Goal: Task Accomplishment & Management: Manage account settings

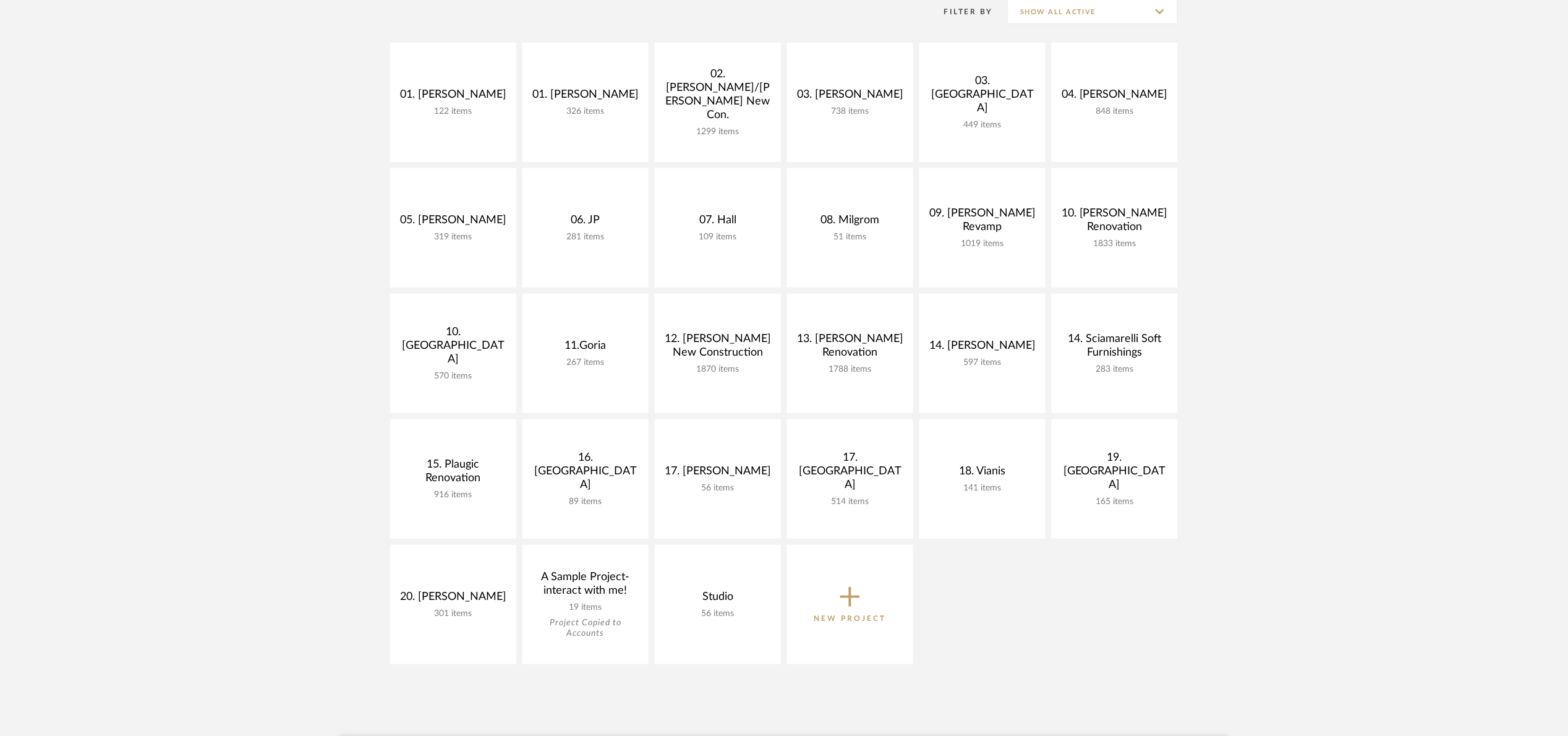
scroll to position [185, 0]
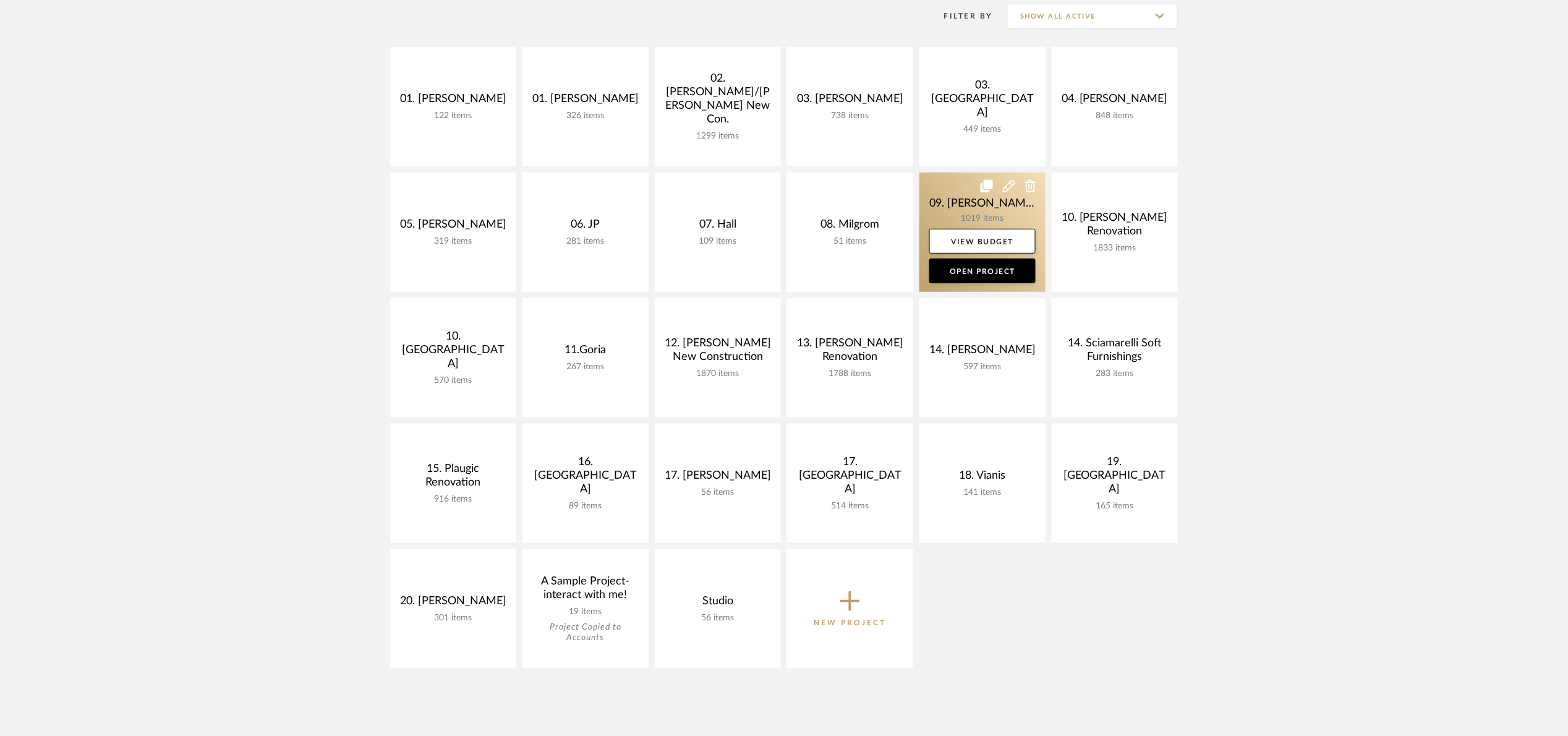
click at [916, 201] on div "01. [PERSON_NAME] 122 items View Budget Open Project 01. [PERSON_NAME] 326 item…" at bounding box center [784, 361] width 890 height 628
click at [932, 196] on link at bounding box center [983, 232] width 126 height 119
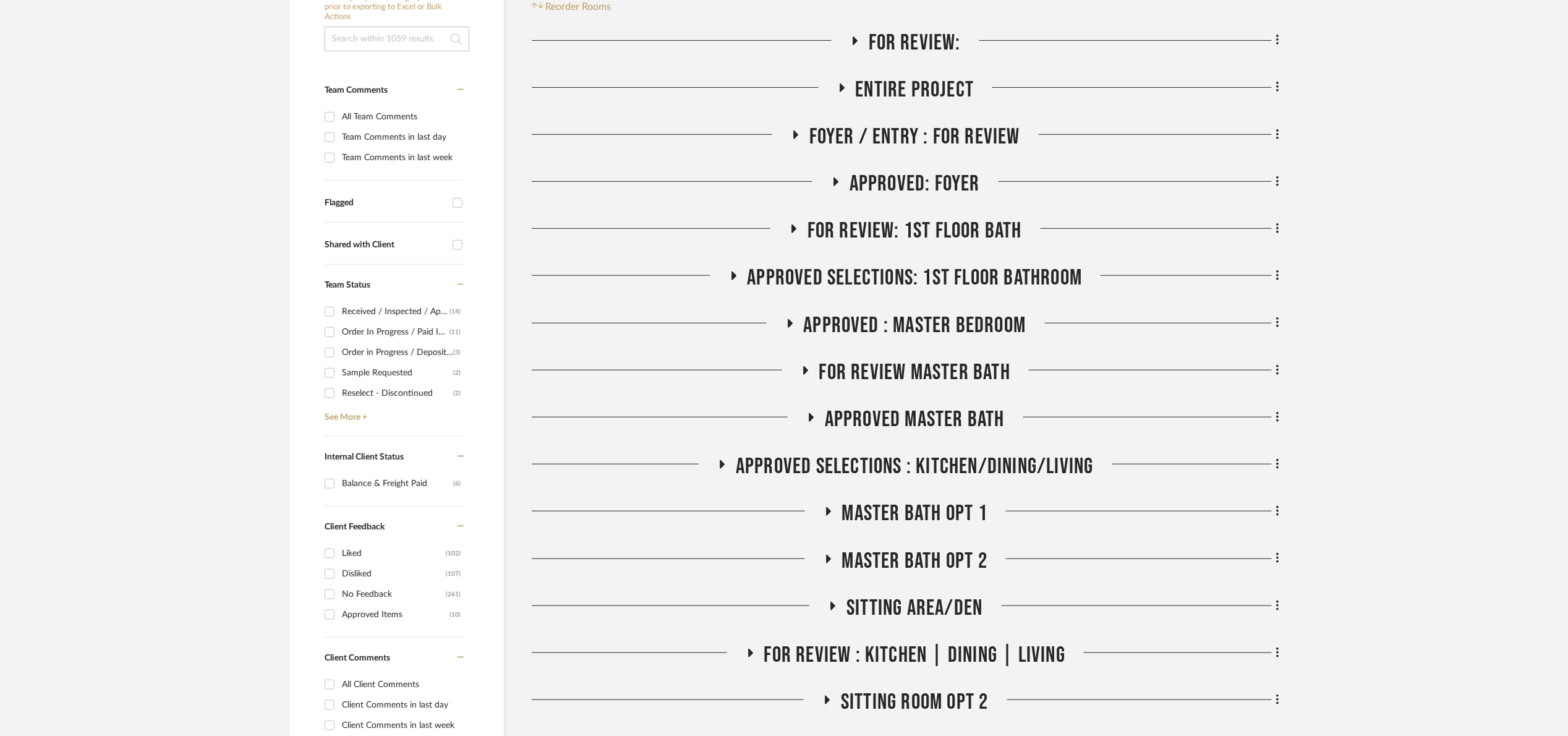
scroll to position [278, 0]
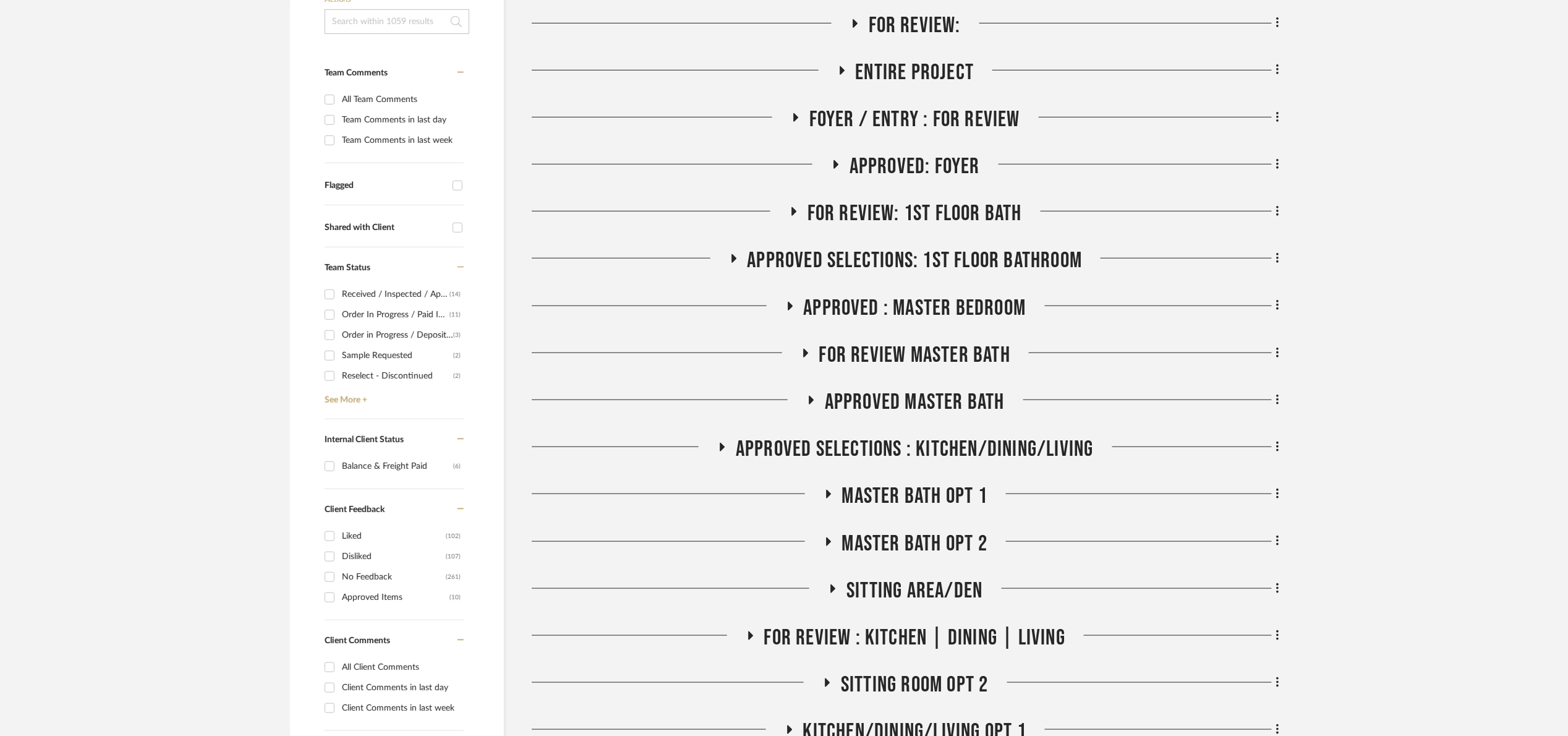
drag, startPoint x: 1453, startPoint y: 61, endPoint x: 1392, endPoint y: 129, distance: 91.4
click at [961, 219] on span "For review: 1st floor bath" at bounding box center [915, 214] width 214 height 27
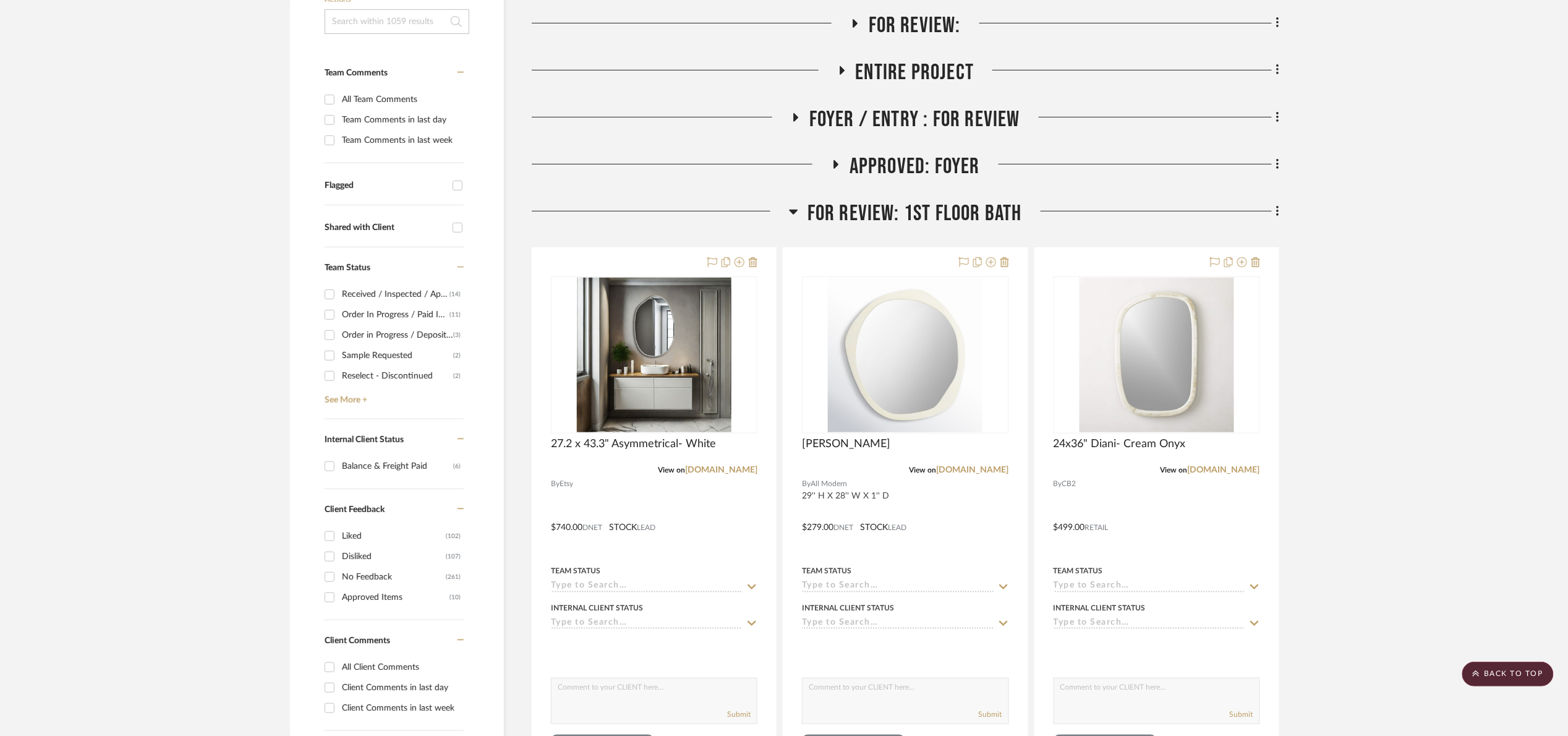
click at [958, 214] on span "For review: 1st floor bath" at bounding box center [915, 214] width 214 height 27
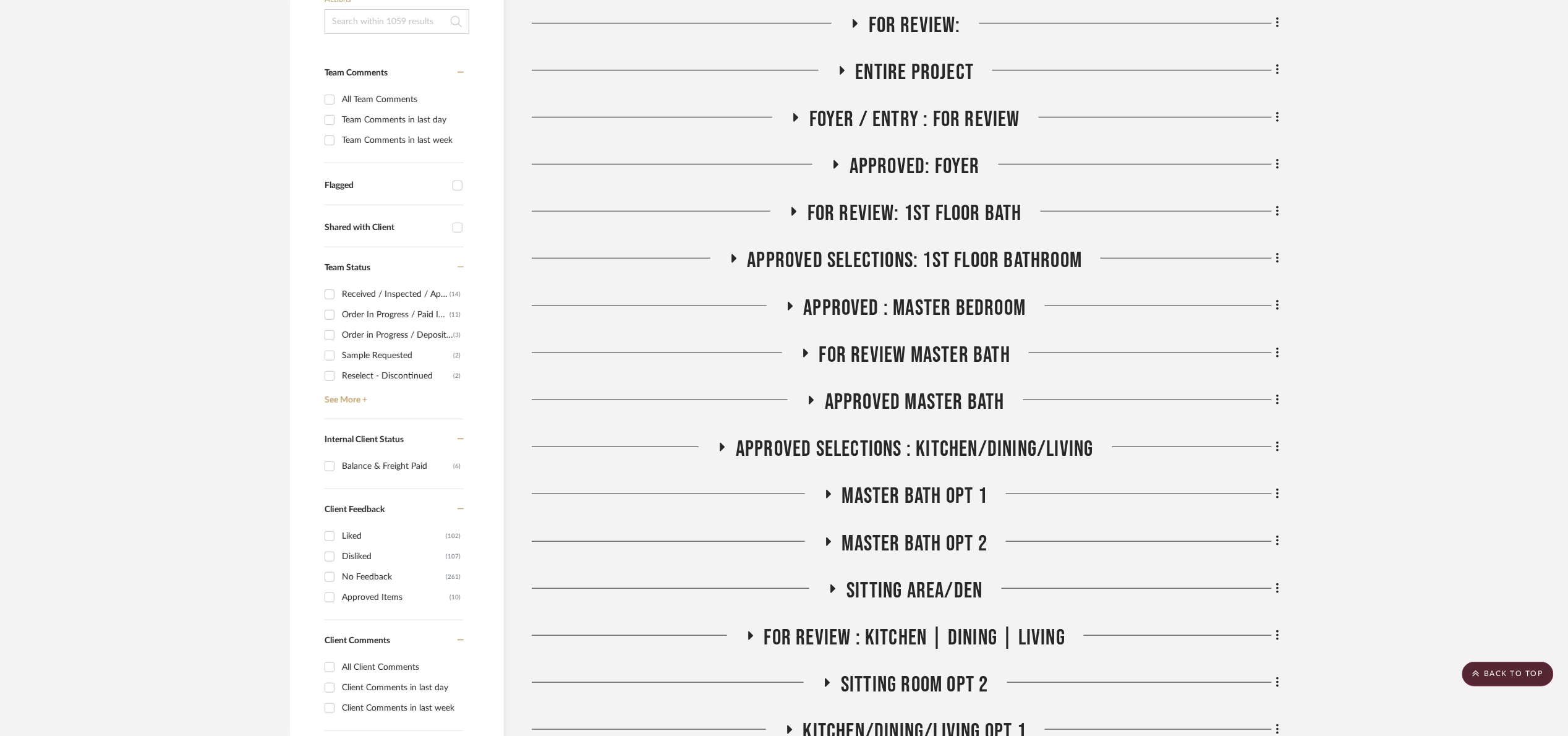
click at [918, 156] on span "Approved: Foyer" at bounding box center [914, 167] width 130 height 27
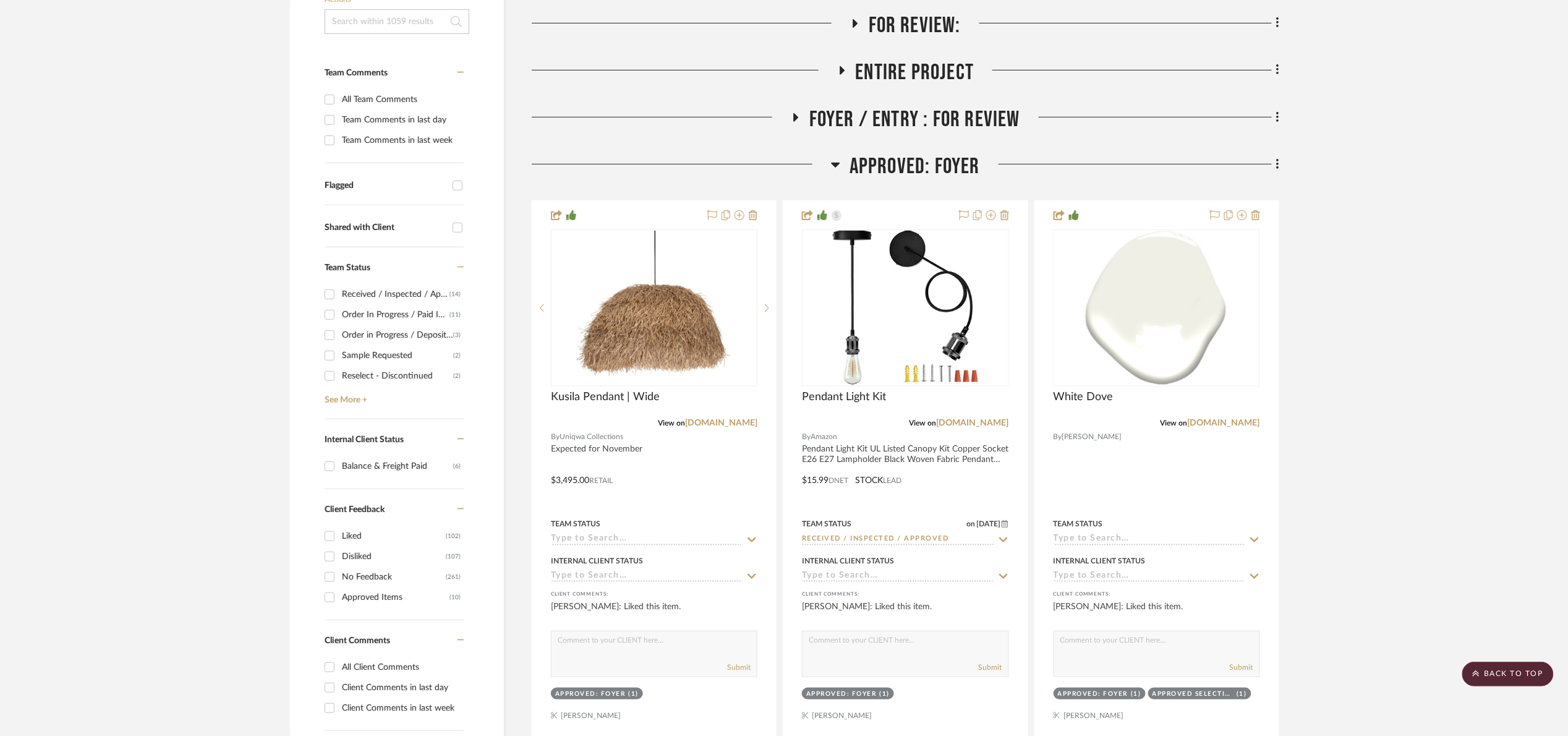
click at [874, 174] on span "Approved: Foyer" at bounding box center [914, 167] width 130 height 27
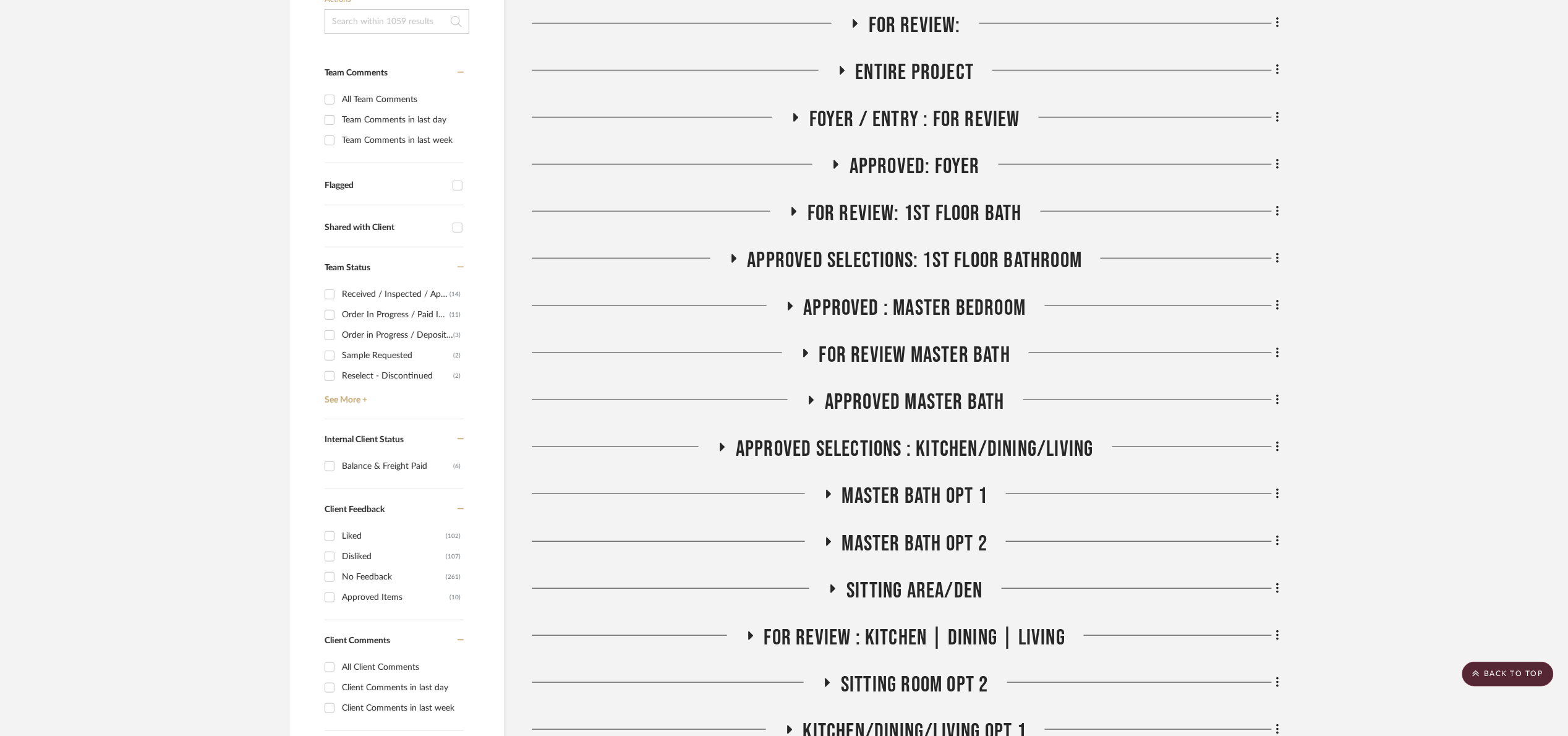
click at [903, 257] on span "Approved Selections: 1st Floor Bathroom" at bounding box center [915, 260] width 335 height 27
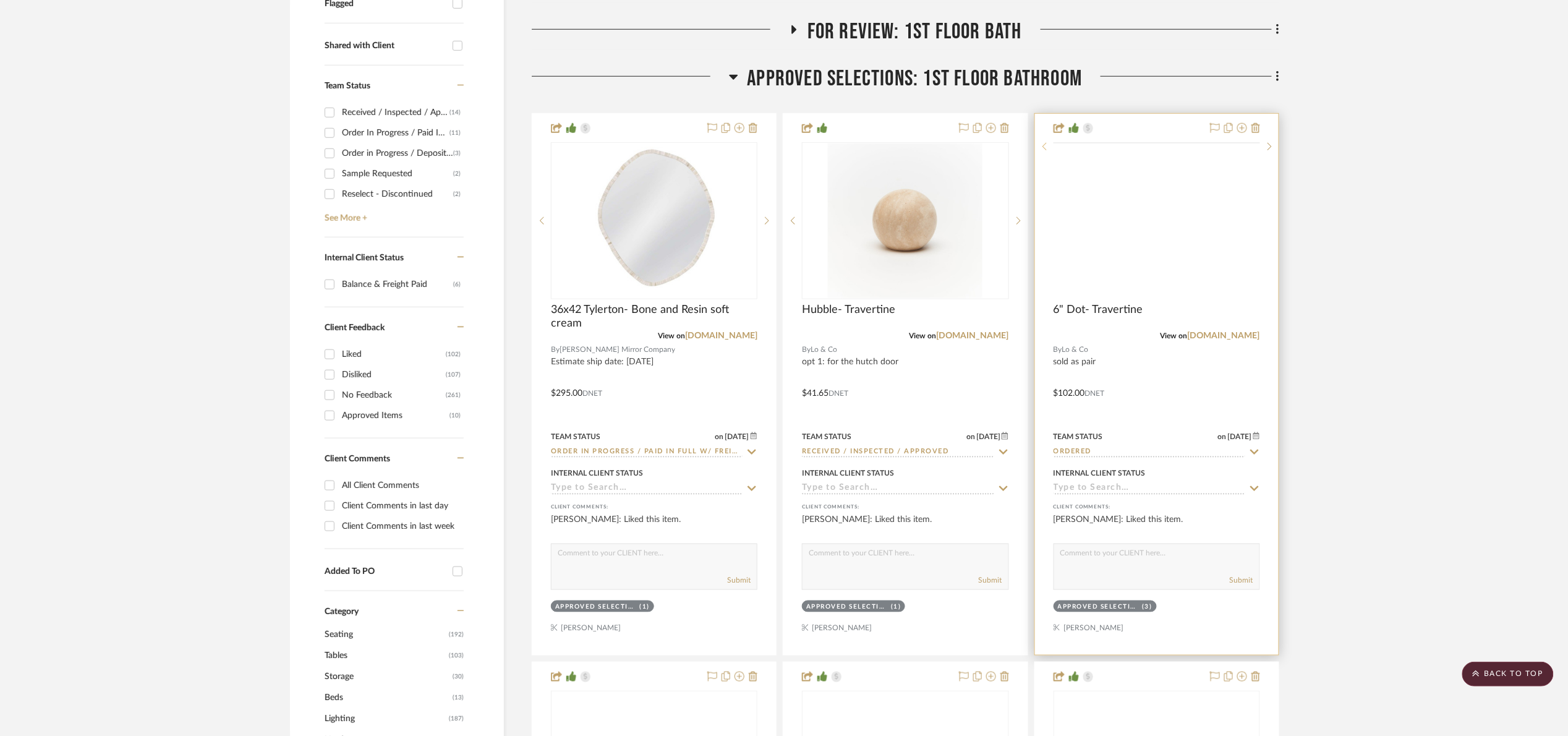
scroll to position [464, 0]
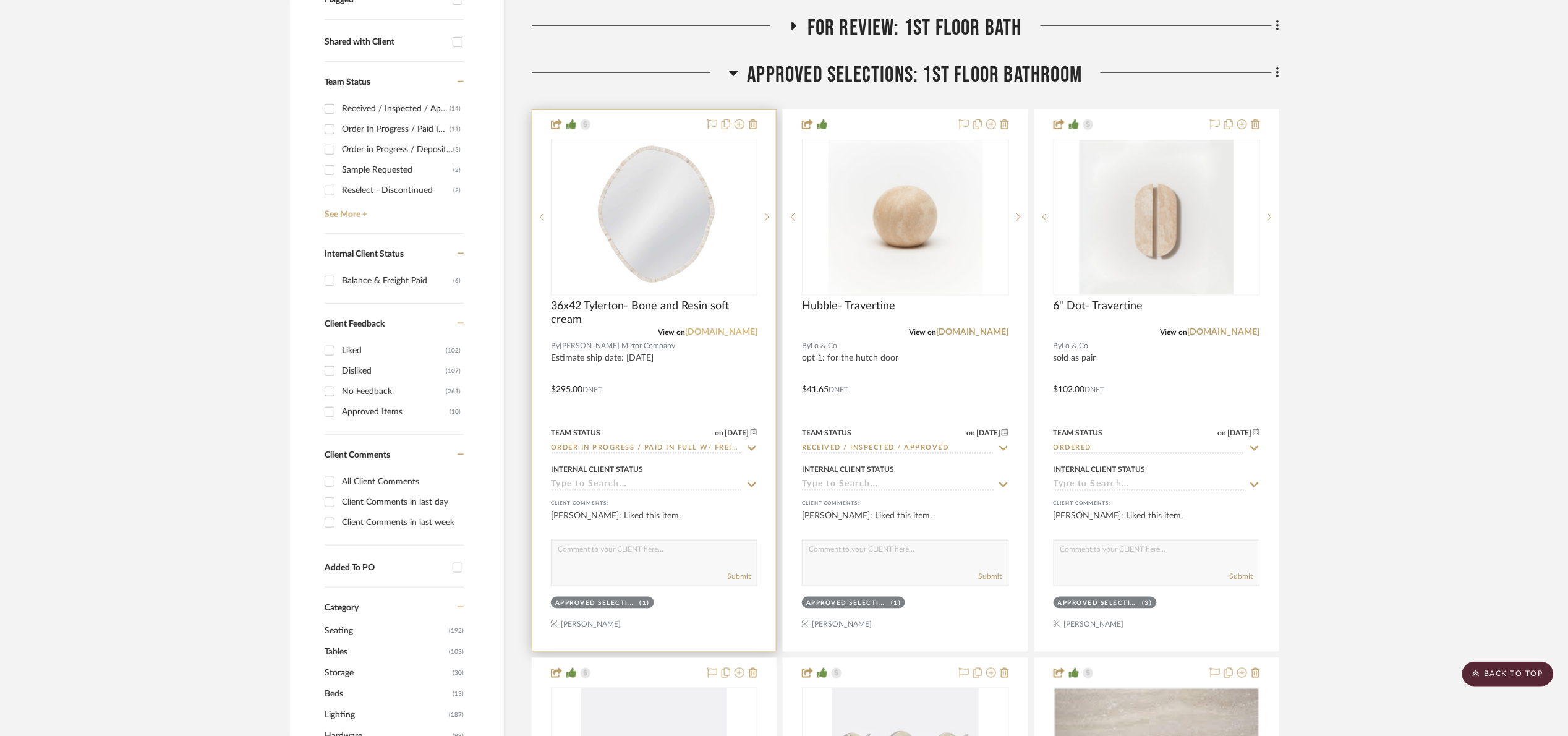
click at [720, 333] on link "[DOMAIN_NAME]" at bounding box center [721, 333] width 72 height 9
click at [727, 333] on link "[DOMAIN_NAME]" at bounding box center [721, 333] width 72 height 9
click at [570, 247] on div "0" at bounding box center [654, 217] width 205 height 156
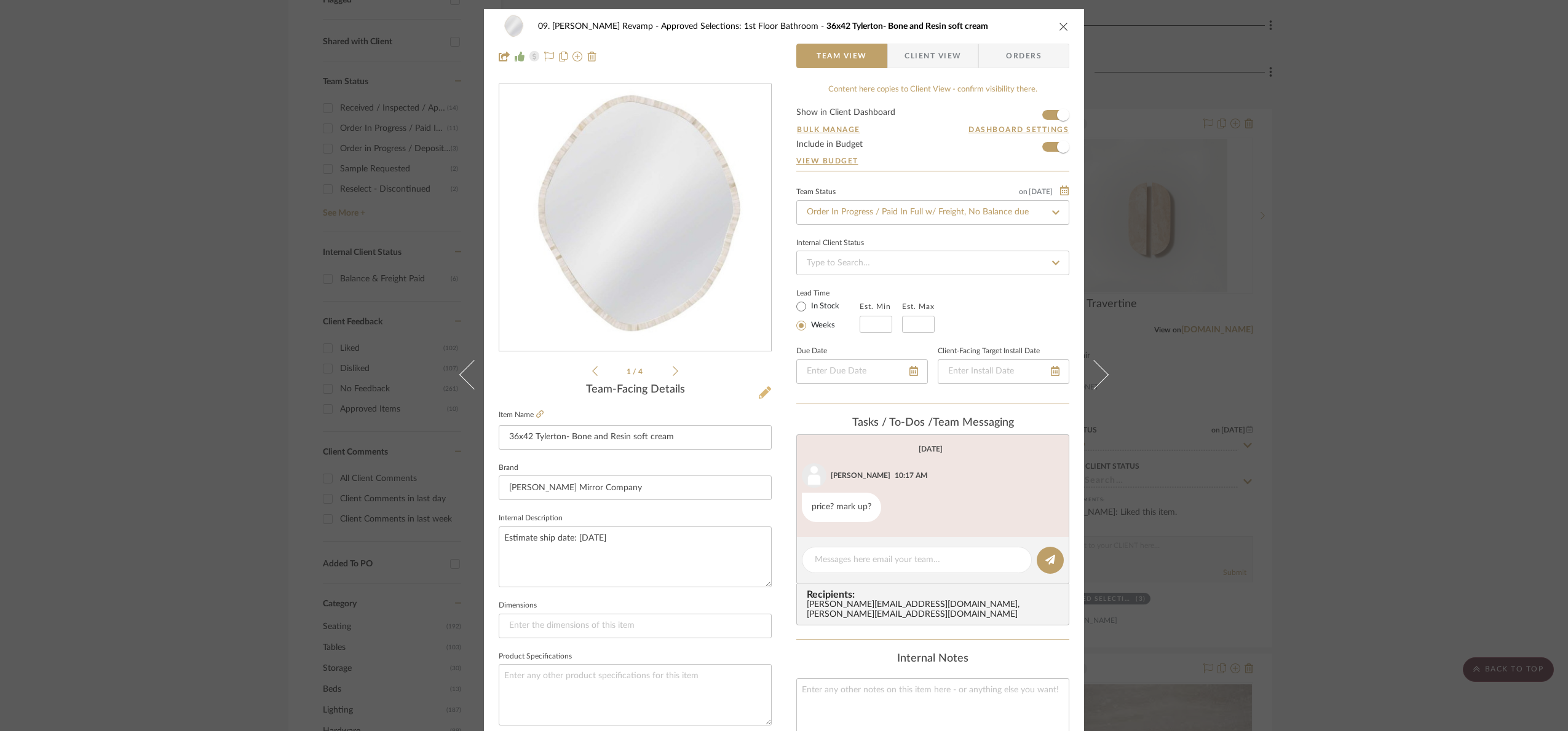
click at [760, 391] on icon at bounding box center [765, 392] width 13 height 13
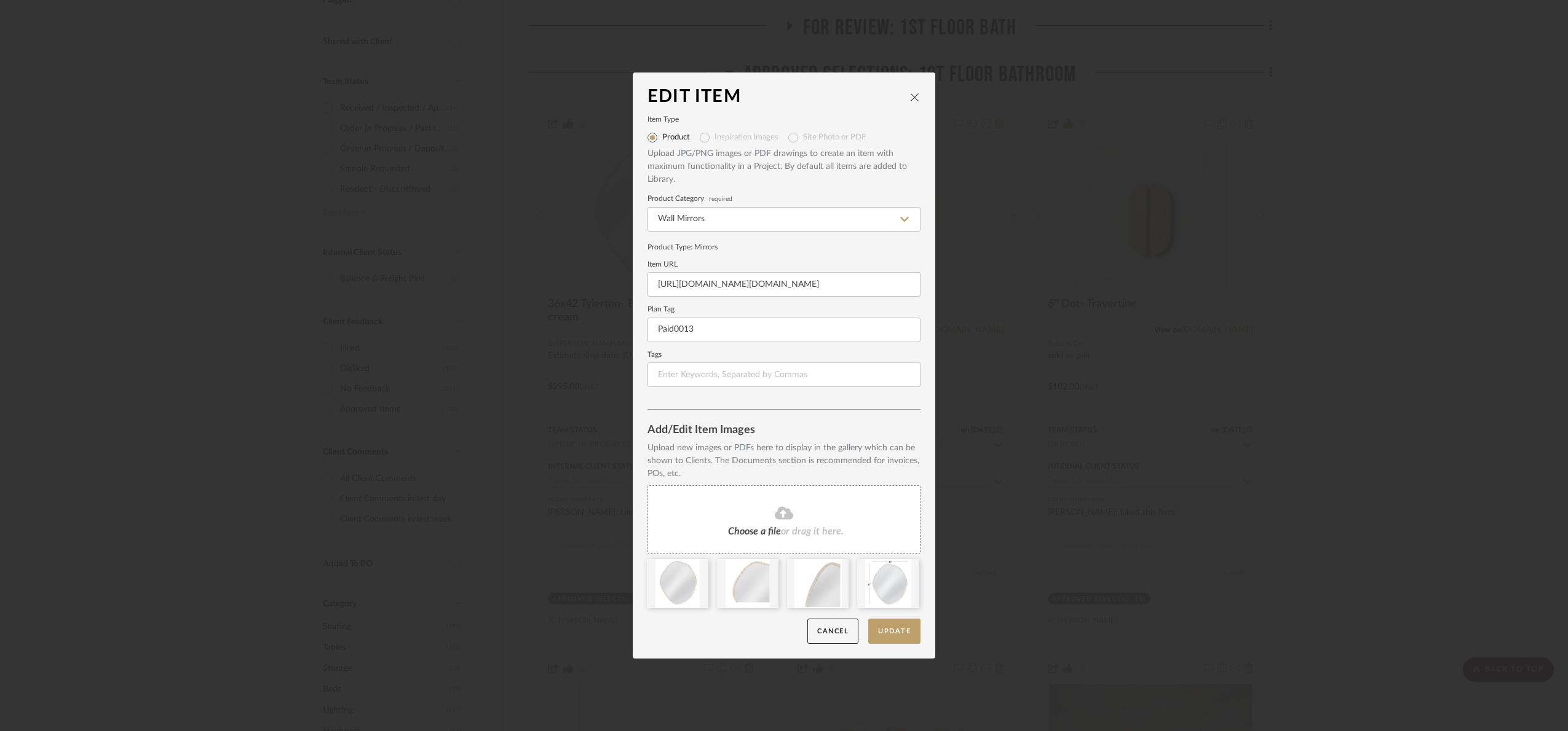
click at [793, 268] on fieldset "Item URL [URL][DOMAIN_NAME][DOMAIN_NAME]" at bounding box center [783, 279] width 273 height 35
click at [791, 276] on input "[URL][DOMAIN_NAME][DOMAIN_NAME]" at bounding box center [783, 284] width 273 height 24
drag, startPoint x: 643, startPoint y: 277, endPoint x: 944, endPoint y: 257, distance: 301.7
click at [943, 267] on div "Edit Item Item Type Product Inspiration Images Site Photo or PDF Upload JPG/PNG…" at bounding box center [784, 365] width 1568 height 731
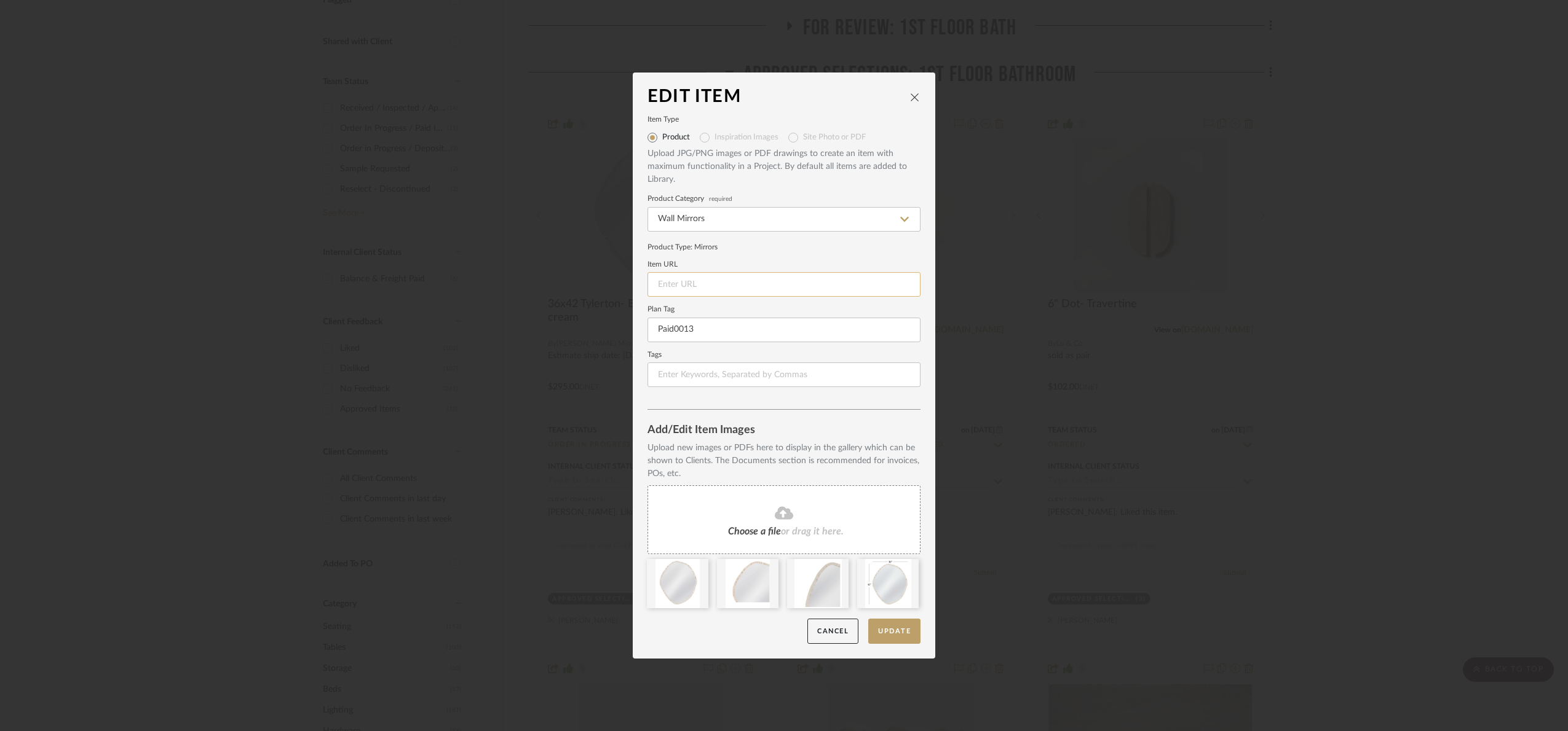
scroll to position [0, 0]
paste input "[URL][DOMAIN_NAME][DOMAIN_NAME]"
type input "[URL][DOMAIN_NAME][DOMAIN_NAME]"
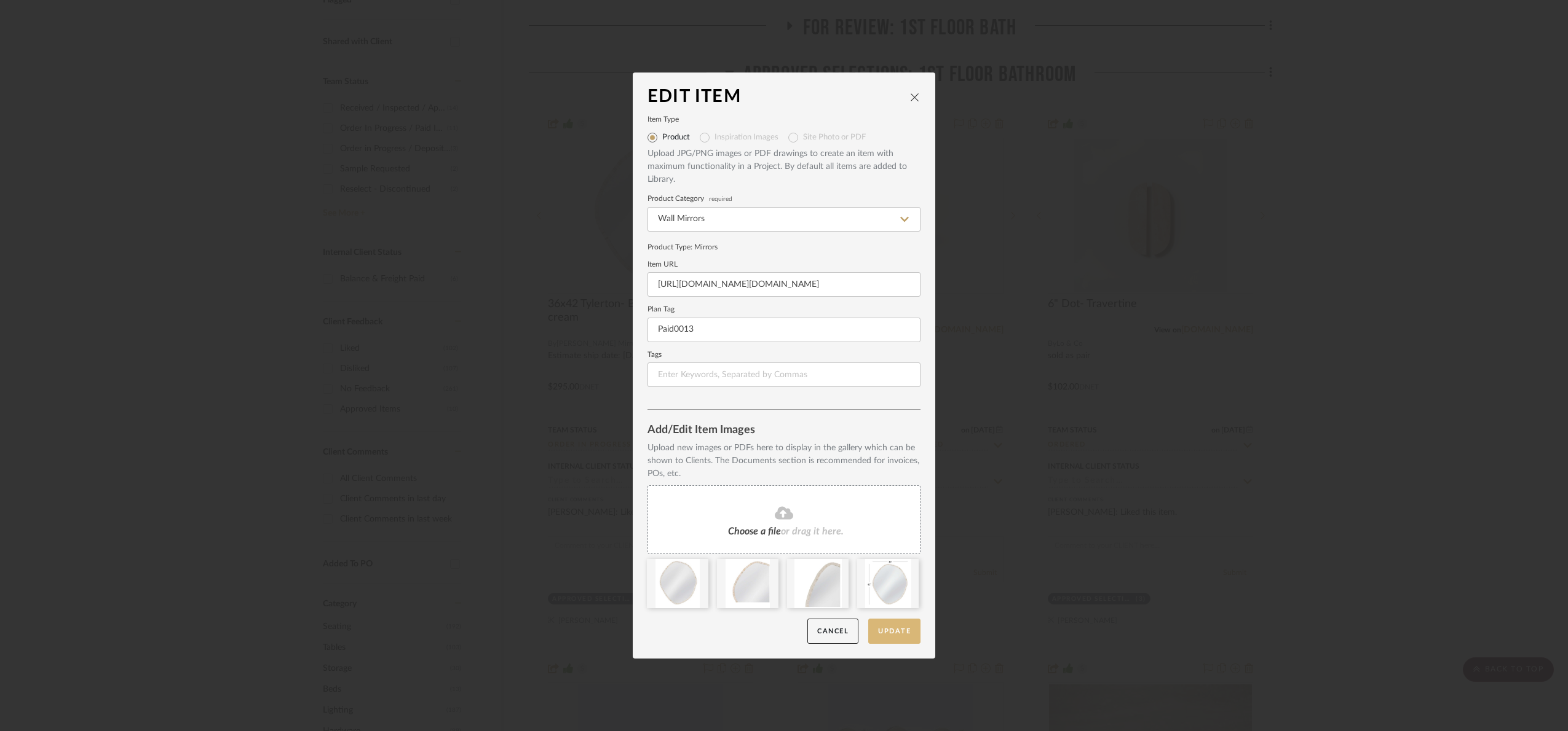
click at [896, 642] on button "Update" at bounding box center [894, 631] width 53 height 25
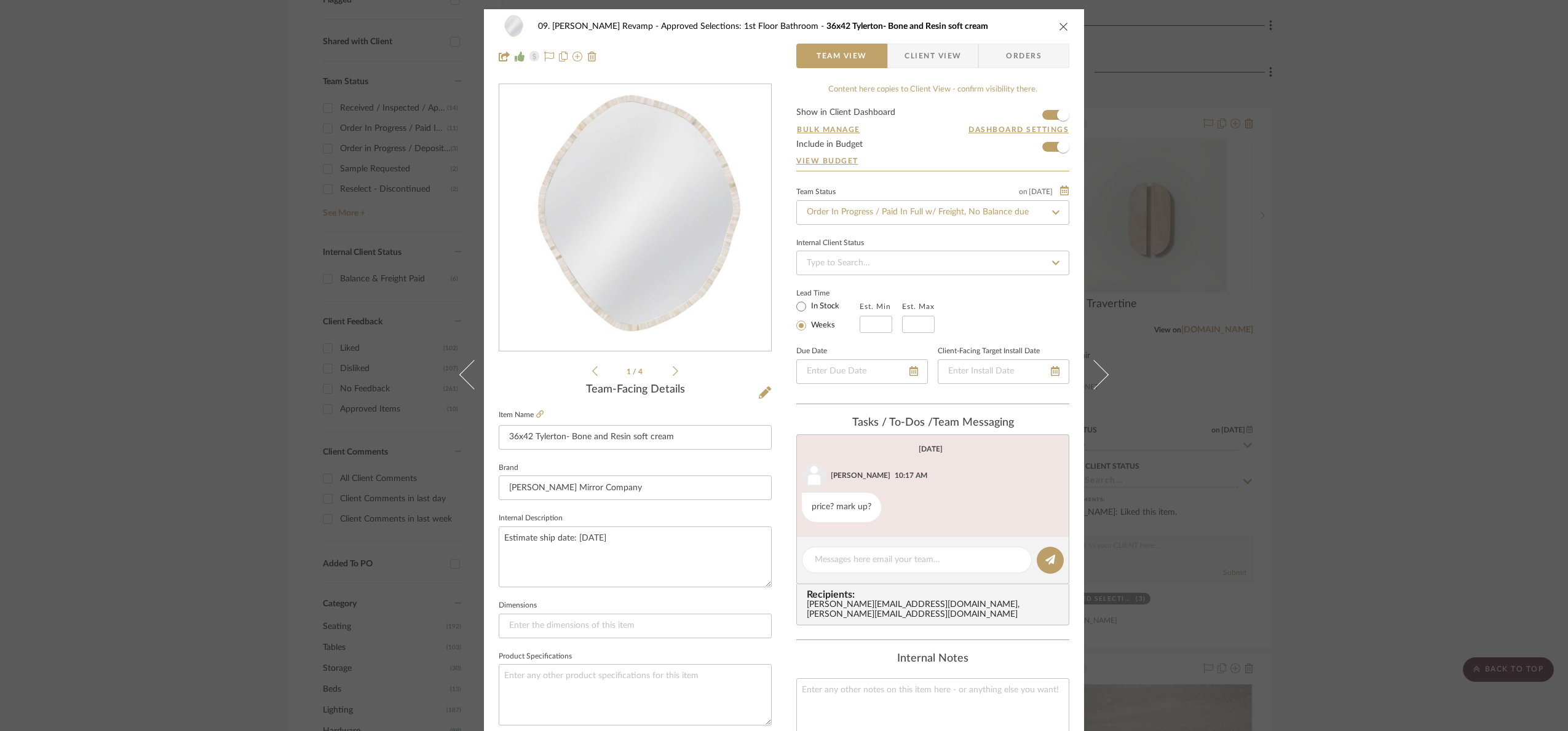
click at [1439, 319] on div "09. [PERSON_NAME] Revamp Approved Selections: 1st Floor Bathroom 36x42 Tylerton…" at bounding box center [784, 365] width 1568 height 731
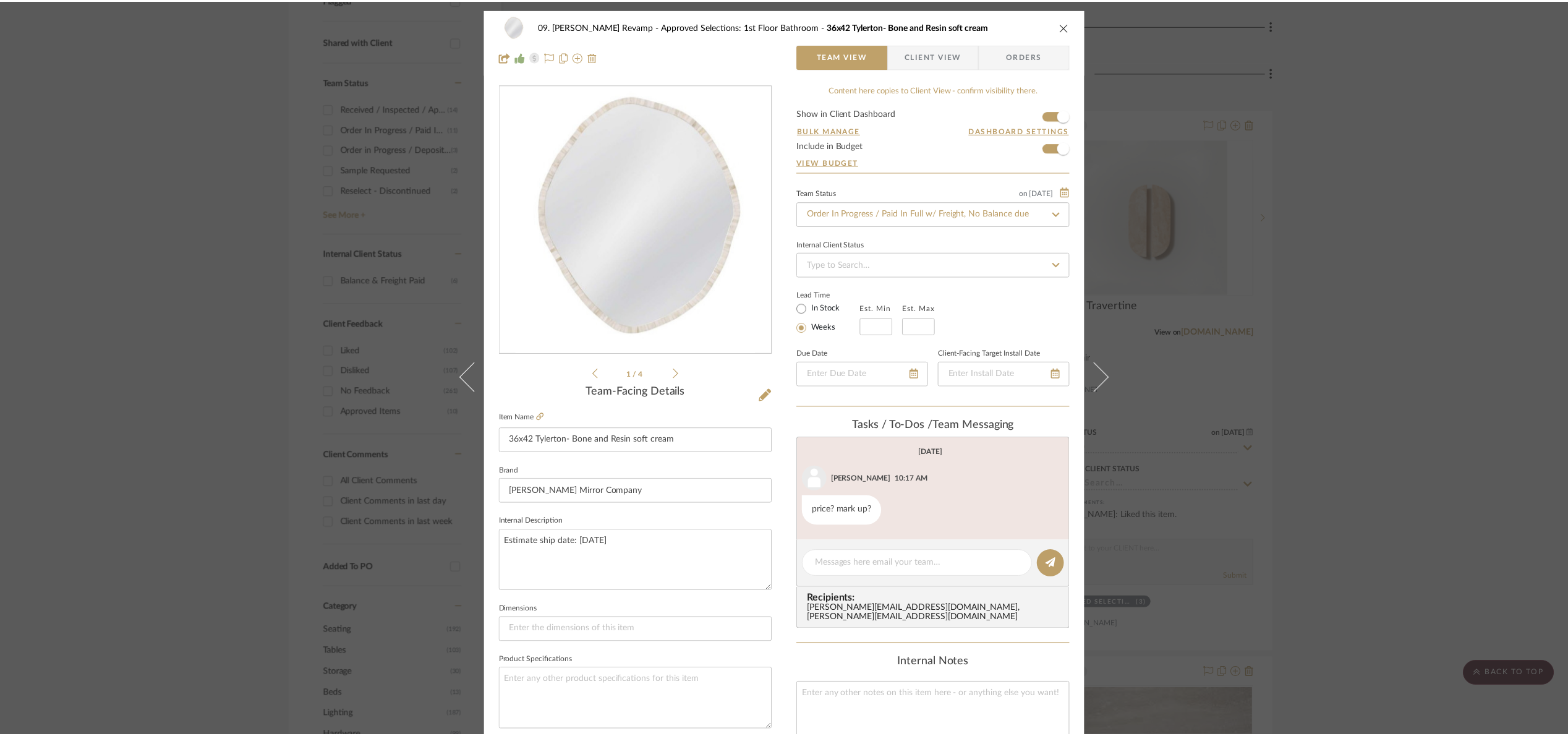
scroll to position [464, 0]
